Goal: Register for event/course

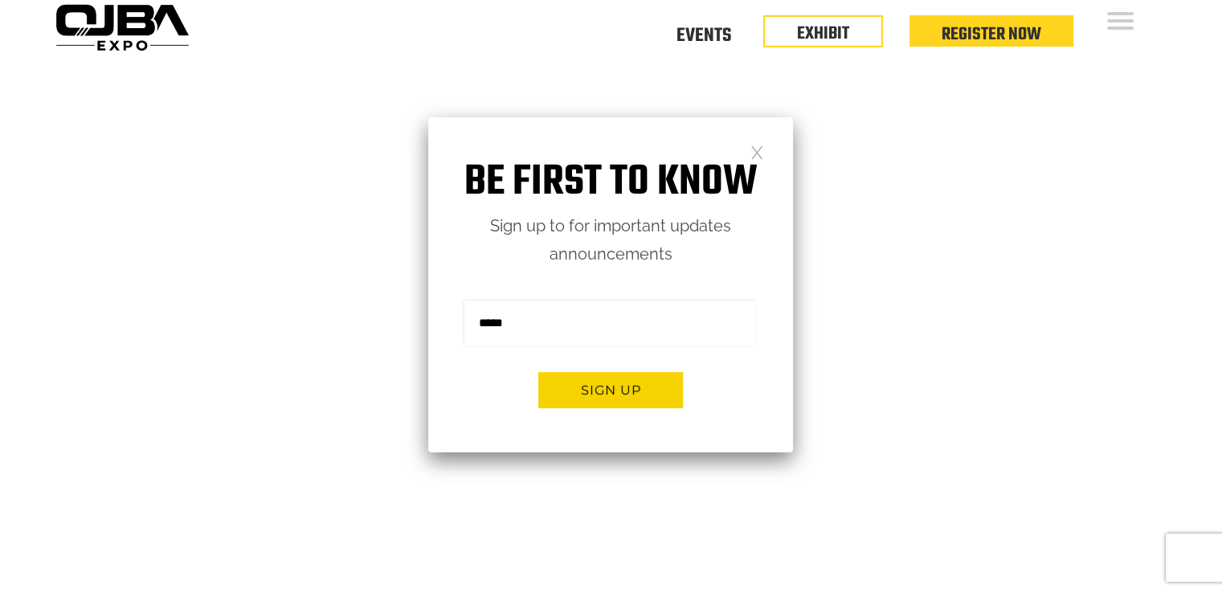
scroll to position [13, 0]
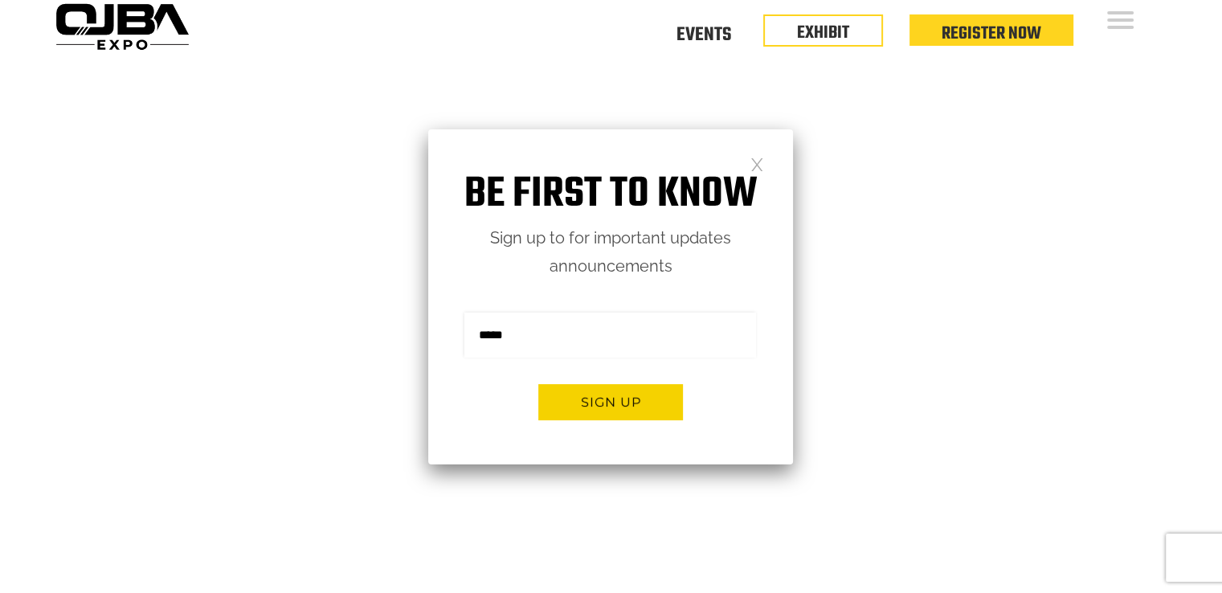
click at [751, 159] on link at bounding box center [758, 164] width 14 height 14
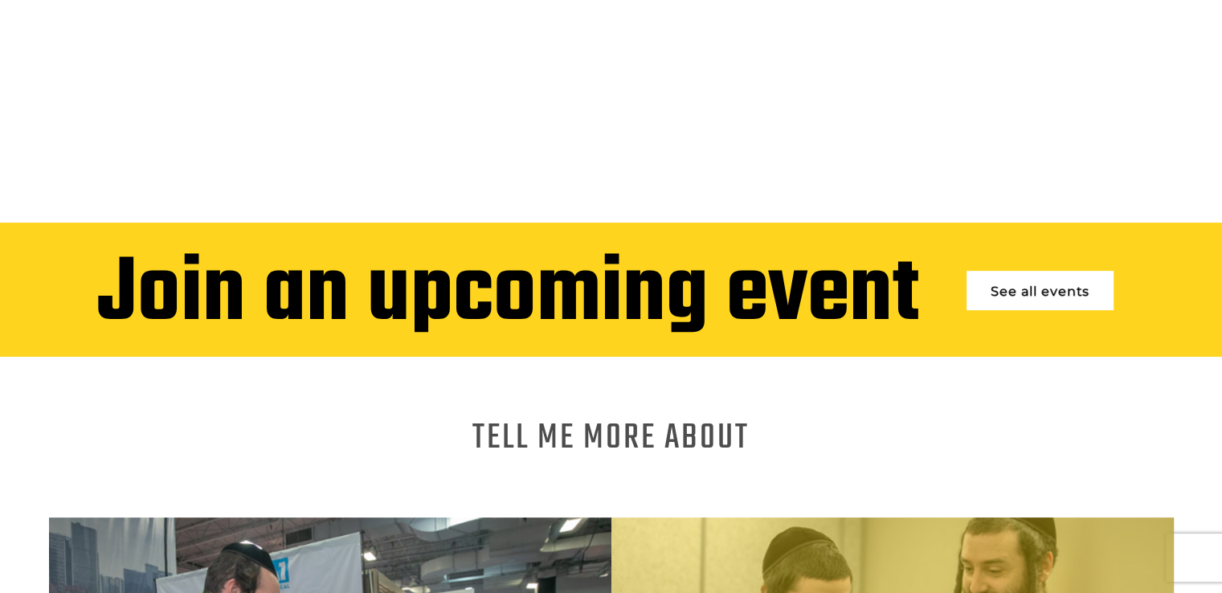
scroll to position [463, 0]
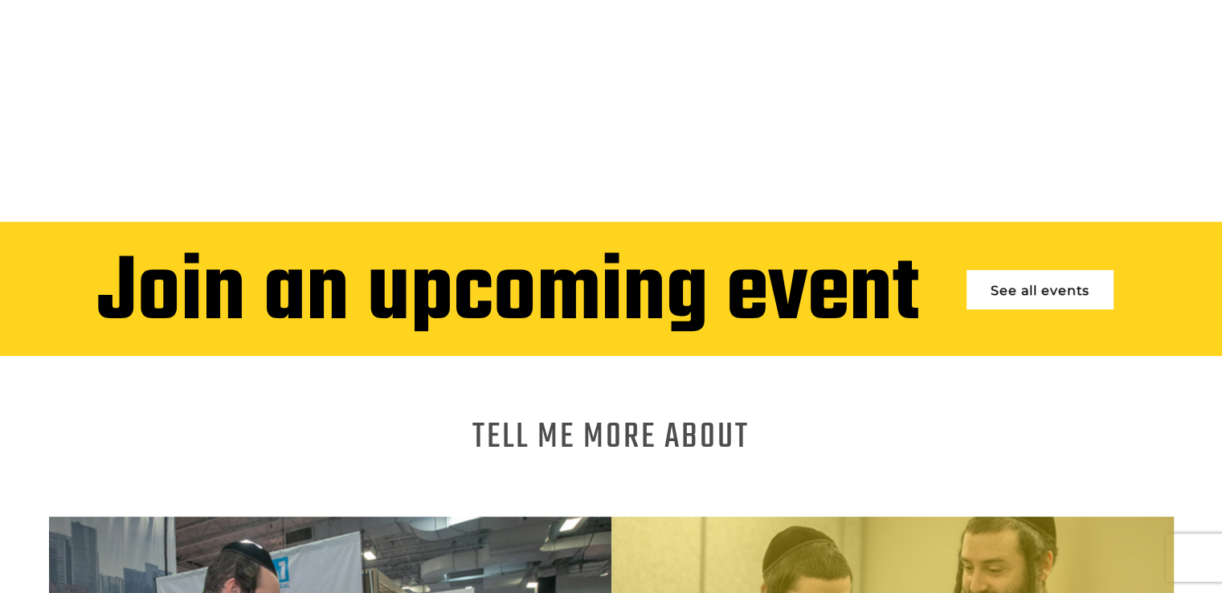
click at [1071, 274] on link "See all events" at bounding box center [1040, 289] width 147 height 39
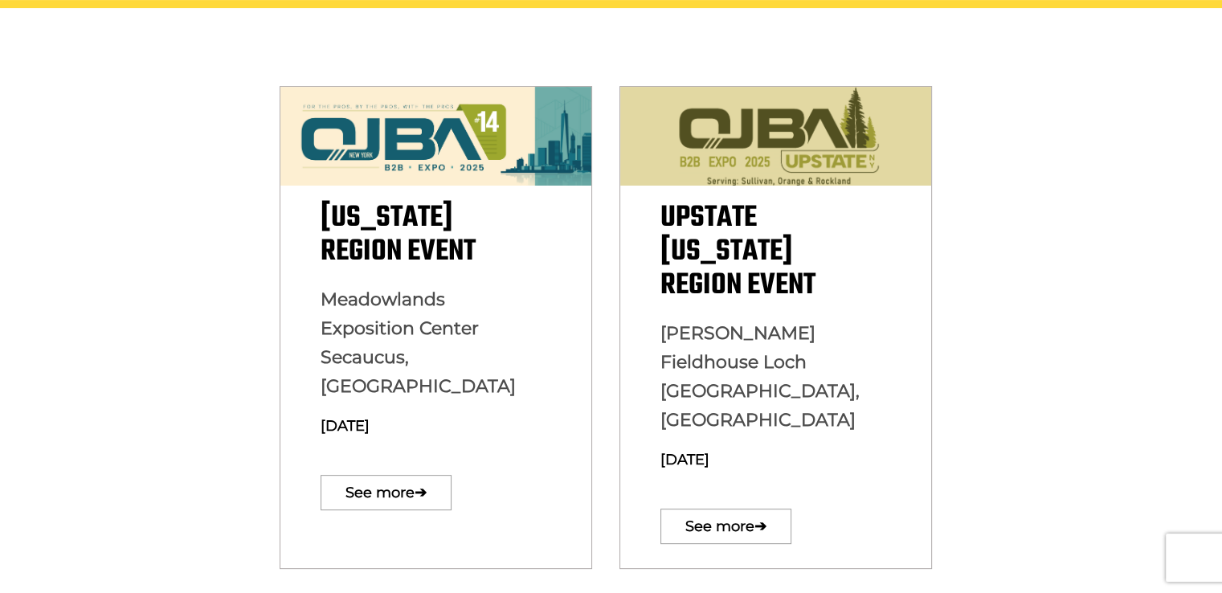
scroll to position [439, 0]
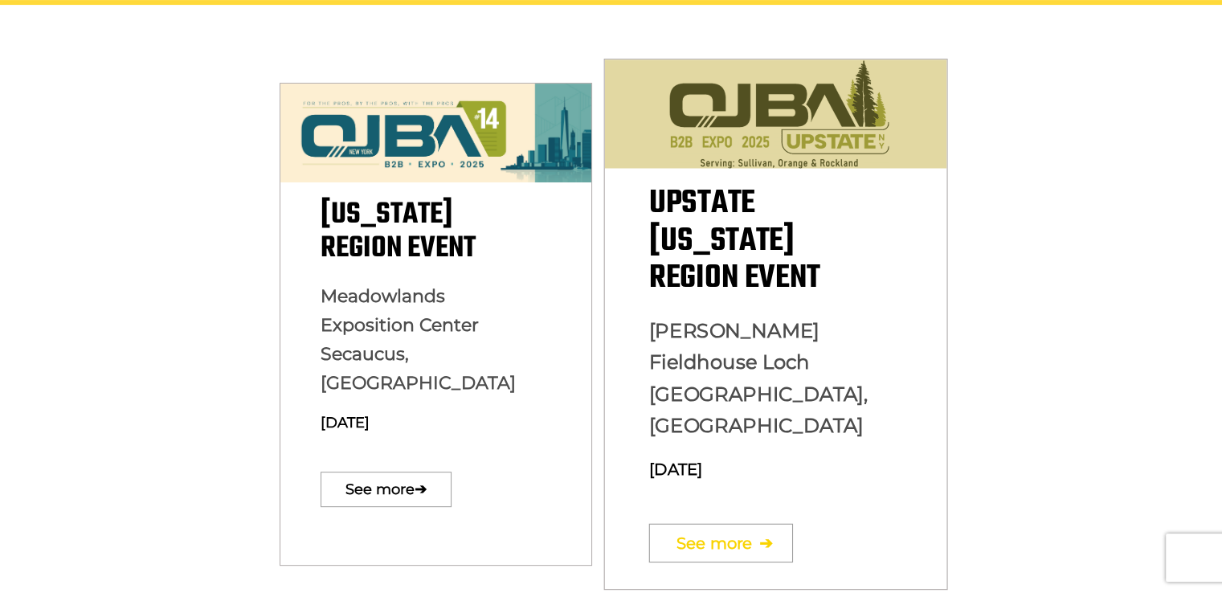
click at [758, 523] on link "See more ➔" at bounding box center [721, 542] width 144 height 39
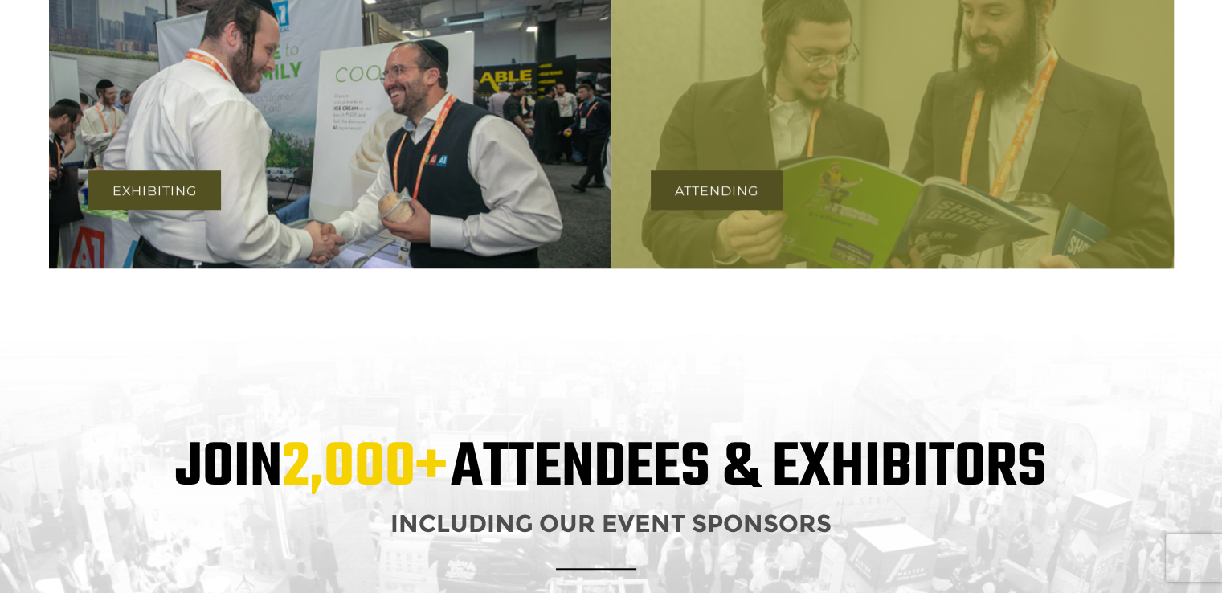
scroll to position [1227, 0]
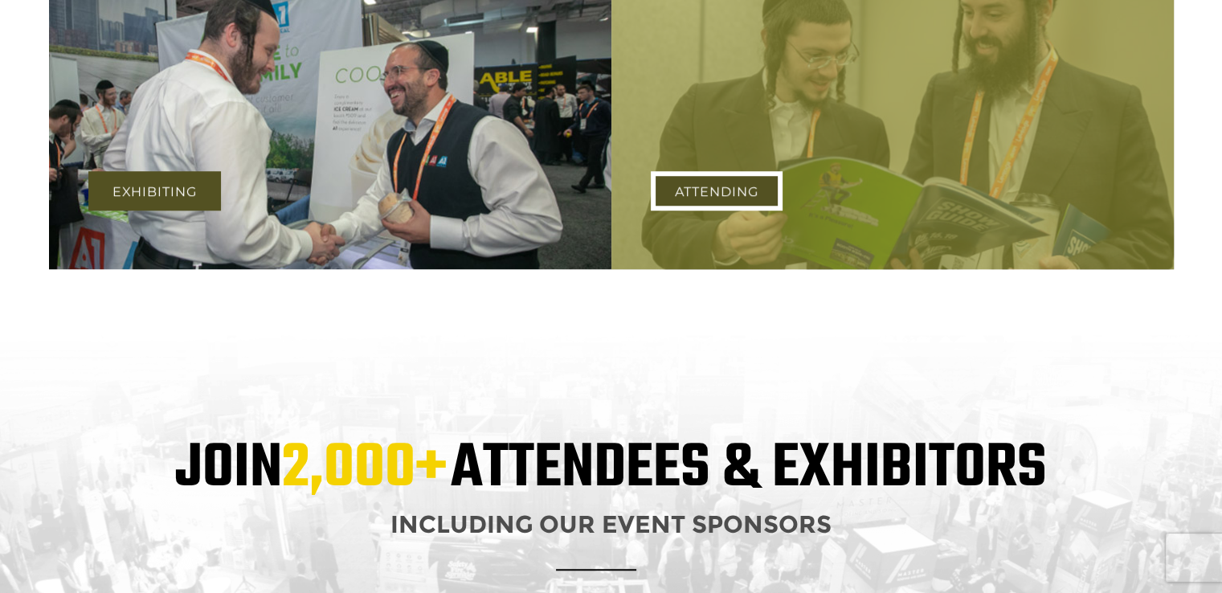
click at [723, 202] on link "Attending" at bounding box center [717, 190] width 132 height 39
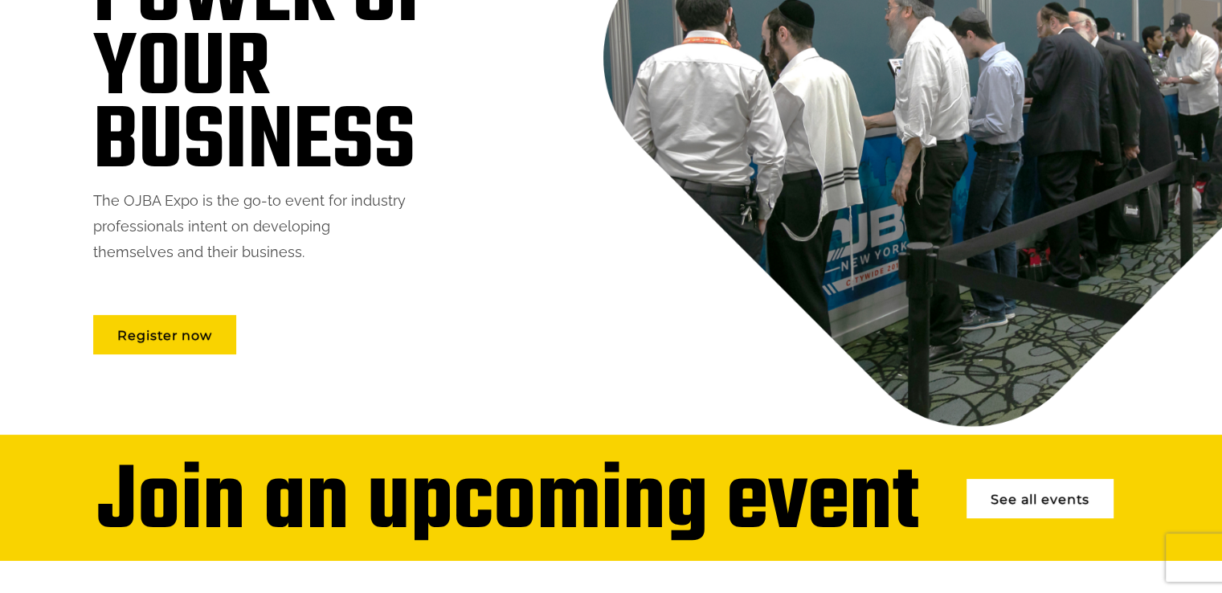
scroll to position [222, 0]
click at [208, 321] on link "Register now" at bounding box center [164, 334] width 143 height 39
